Goal: Transaction & Acquisition: Purchase product/service

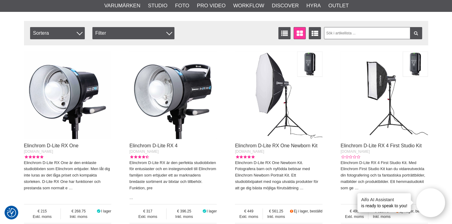
scroll to position [213, 0]
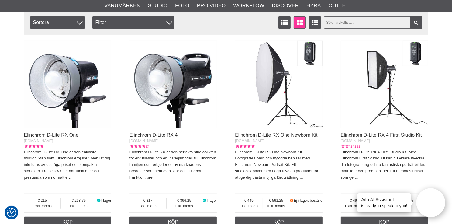
click at [331, 23] on input "text" at bounding box center [373, 22] width 98 height 12
type input "D-Lite RX2"
click at [417, 22] on icon at bounding box center [415, 23] width 5 height 4
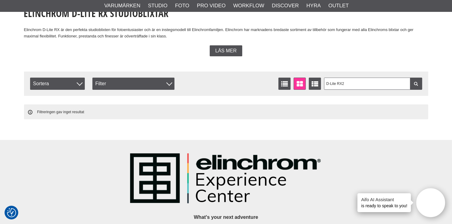
scroll to position [152, 0]
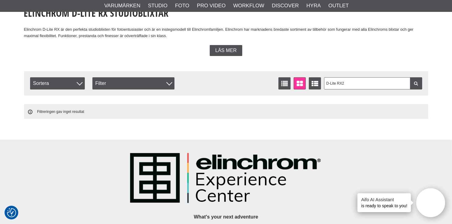
click at [228, 50] on span "Läs mer" at bounding box center [225, 50] width 21 height 5
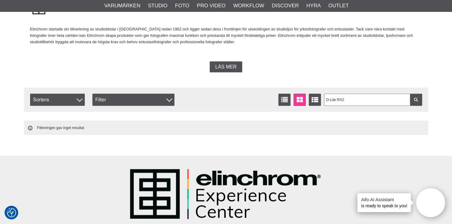
scroll to position [516, 0]
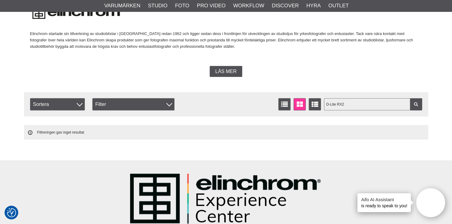
drag, startPoint x: 357, startPoint y: 103, endPoint x: 255, endPoint y: 99, distance: 102.2
click at [276, 105] on div "Antal artiklar 0 D-Lite RX2 Listvisning Fönstervisning Utökad listvisning [GEOG…" at bounding box center [226, 104] width 392 height 12
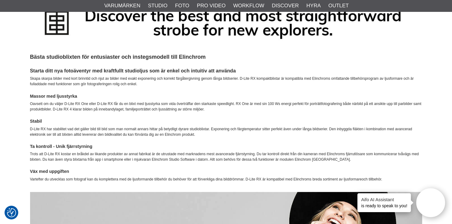
scroll to position [122, 0]
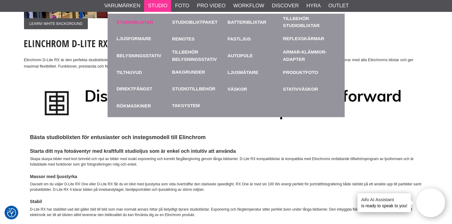
click at [146, 19] on link "Studioblixtar" at bounding box center [143, 22] width 53 height 17
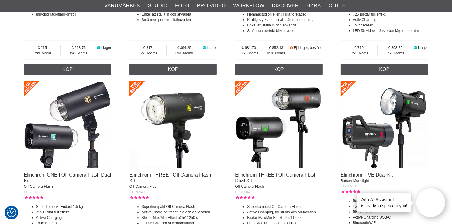
scroll to position [273, 0]
